Goal: Find specific page/section: Find specific page/section

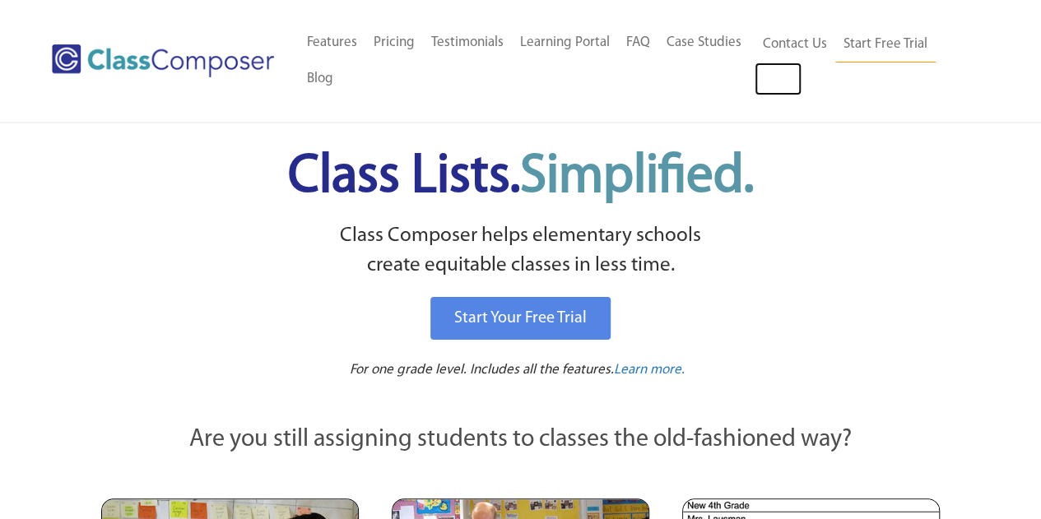
drag, startPoint x: 0, startPoint y: 0, endPoint x: 768, endPoint y: 78, distance: 772.3
click at [768, 78] on link "Log In" at bounding box center [777, 79] width 47 height 33
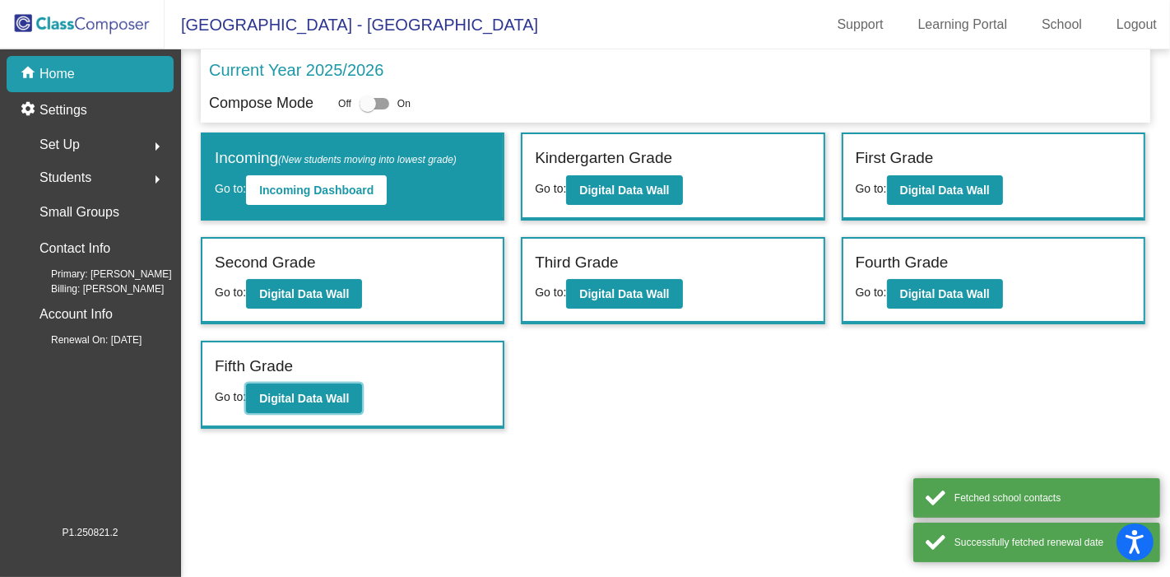
click at [311, 392] on b "Digital Data Wall" at bounding box center [304, 398] width 90 height 13
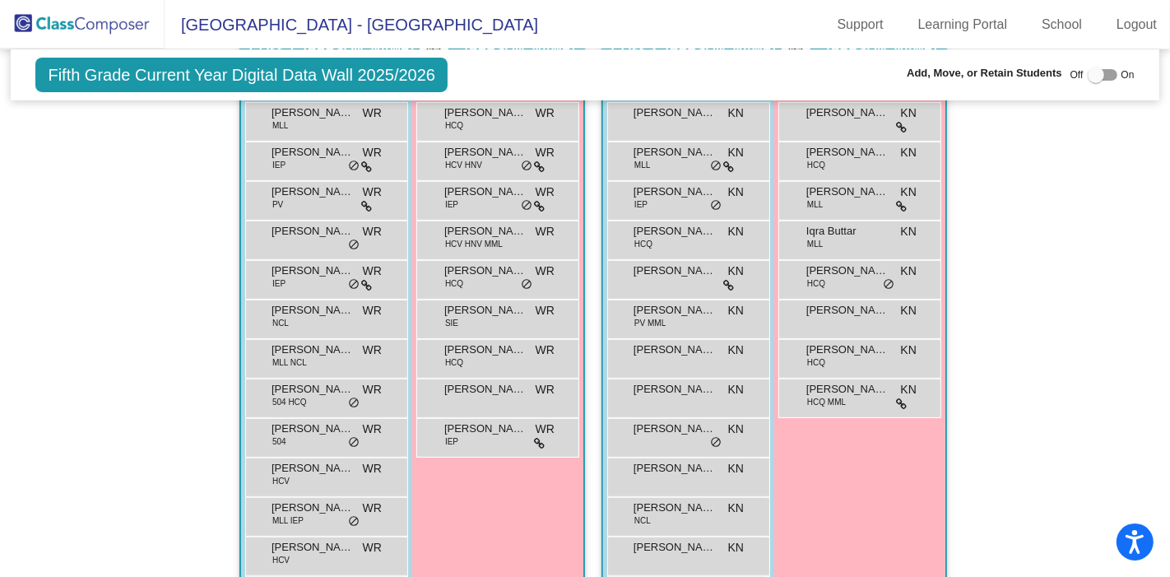
scroll to position [311, 0]
